Goal: Task Accomplishment & Management: Complete application form

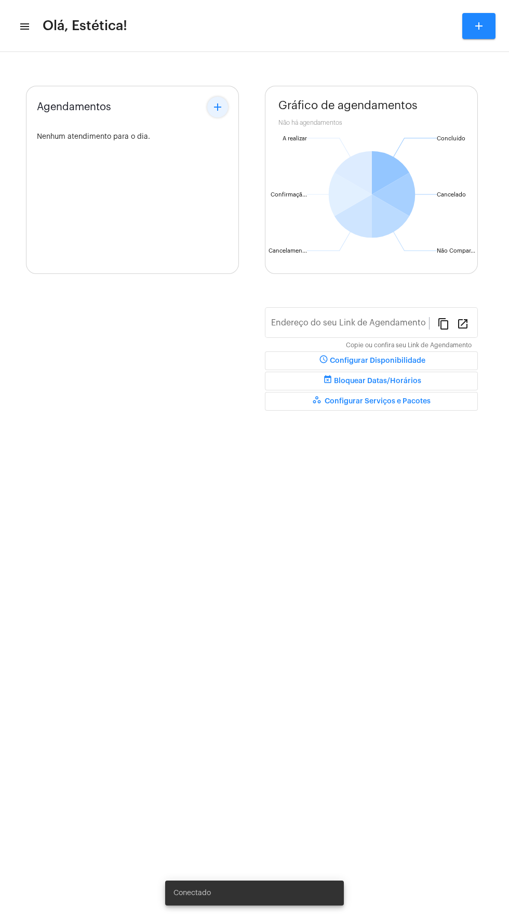
click at [221, 108] on mat-icon "add" at bounding box center [217, 107] width 12 height 12
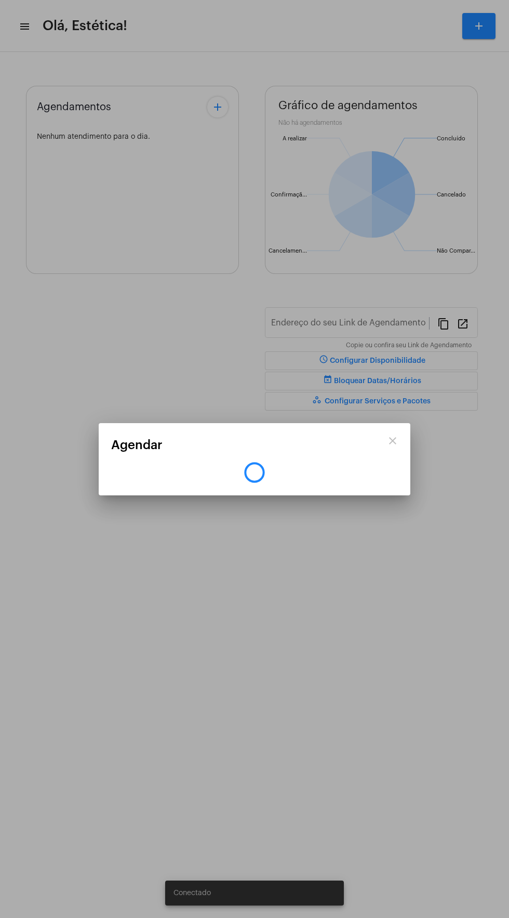
type input "[URL][DOMAIN_NAME]"
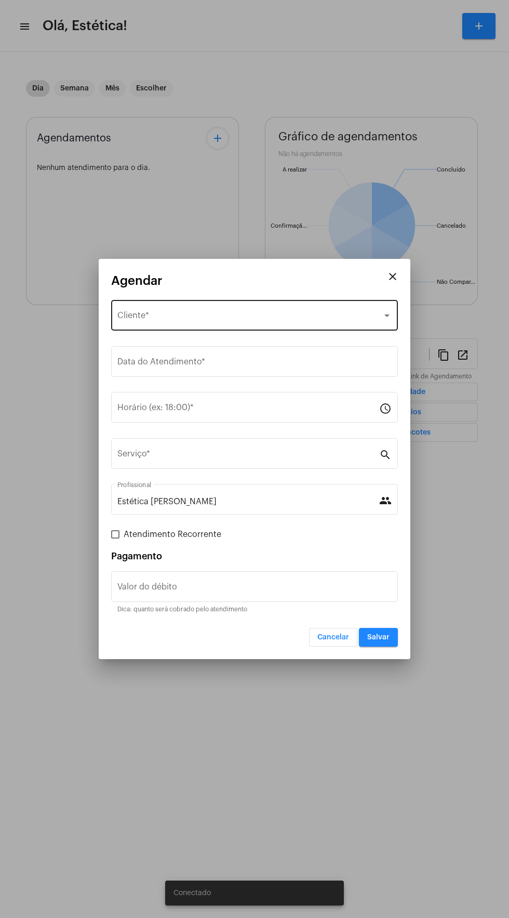
click at [261, 316] on div "Selecione o Cliente" at bounding box center [249, 317] width 265 height 9
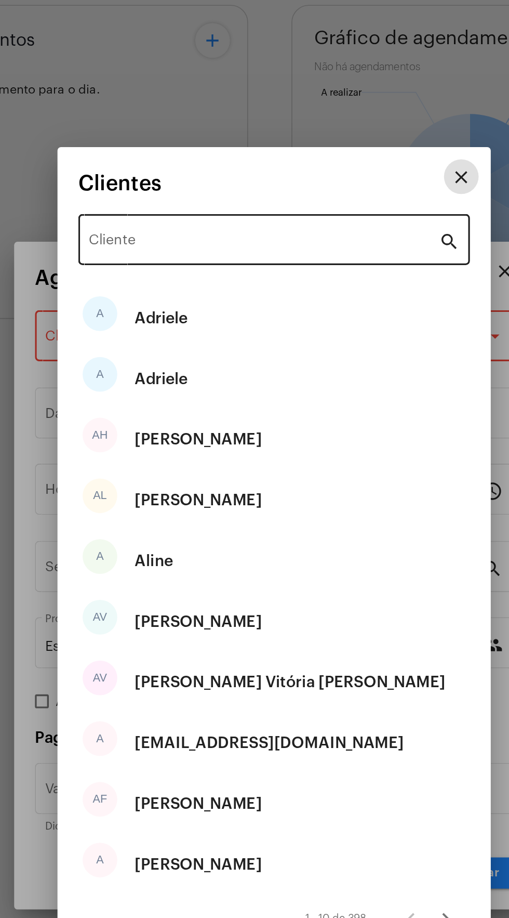
click at [211, 259] on input "Cliente" at bounding box center [248, 259] width 210 height 9
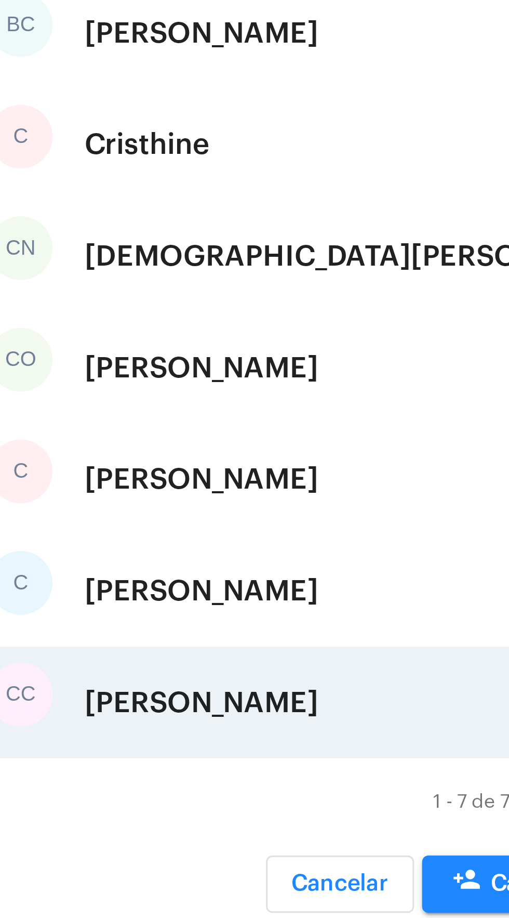
type input "cris"
click at [219, 576] on div "[PERSON_NAME]" at bounding box center [209, 577] width 76 height 31
type input "R$"
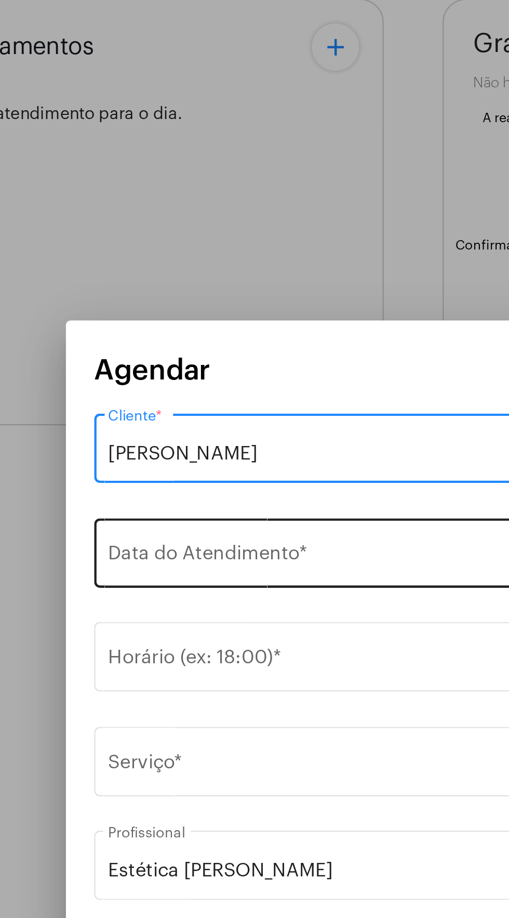
click at [197, 360] on input "Data do Atendimento *" at bounding box center [254, 363] width 274 height 9
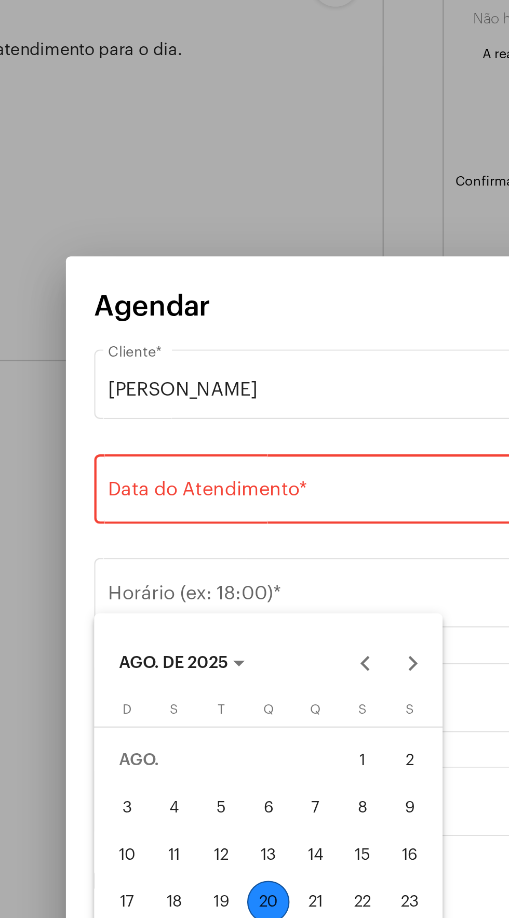
click at [231, 544] on div "22" at bounding box center [229, 543] width 19 height 19
type input "[DATE]"
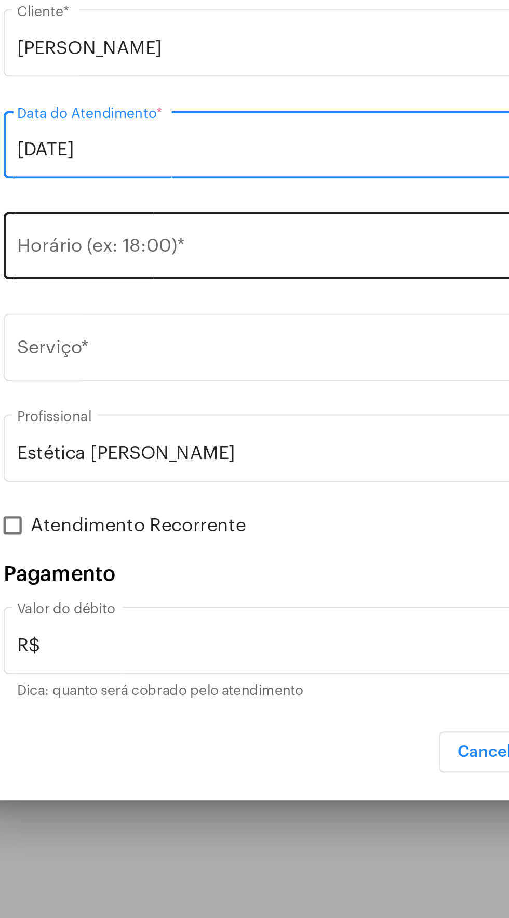
click at [211, 407] on input "Horário (ex: 18:00) *" at bounding box center [248, 409] width 262 height 9
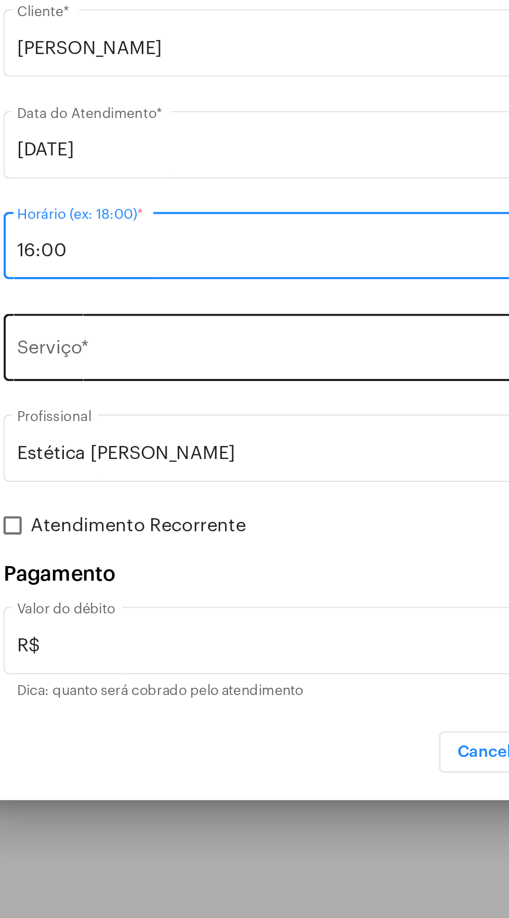
type input "16:00"
click at [237, 452] on input "Serviço *" at bounding box center [248, 455] width 262 height 9
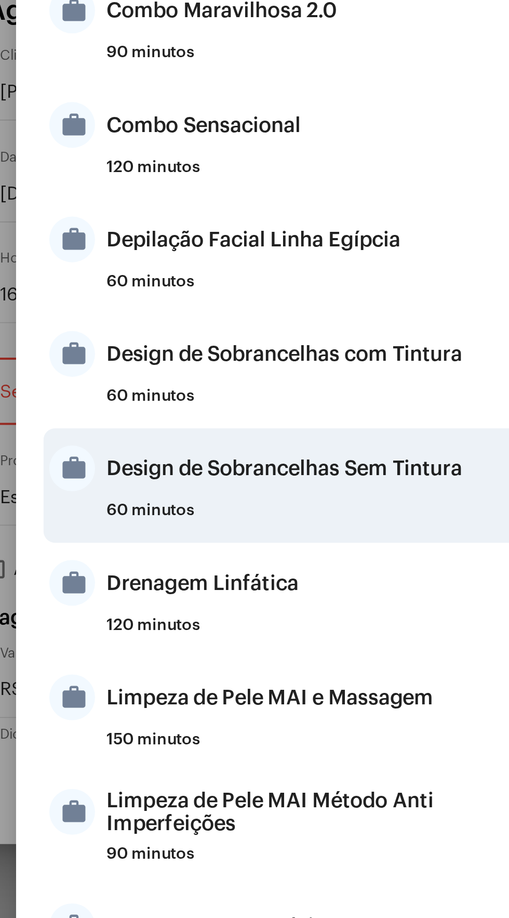
click at [297, 487] on div "Design de Sobrancelhas Sem Tintura" at bounding box center [268, 488] width 204 height 31
type input "Design de Sobrancelhas Sem Tintura"
type input "R$ 35"
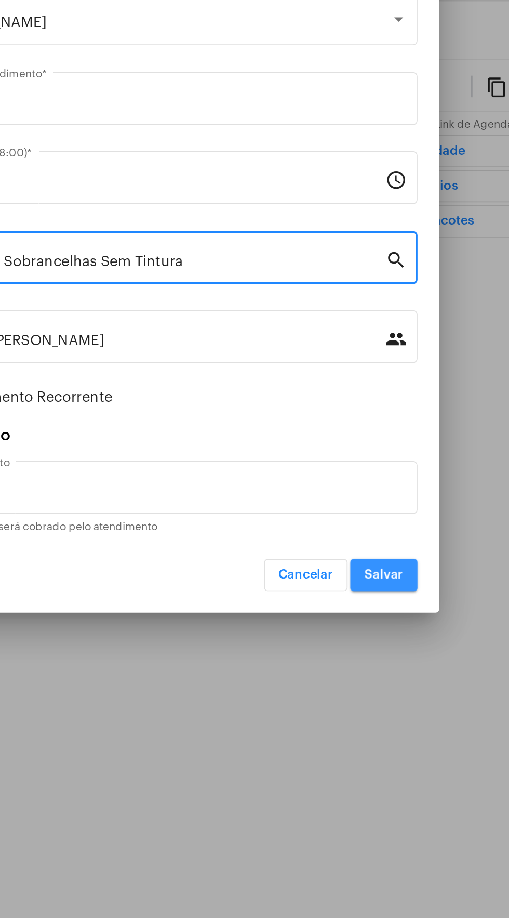
click at [380, 641] on span "Salvar" at bounding box center [378, 636] width 22 height 7
